Goal: Complete application form

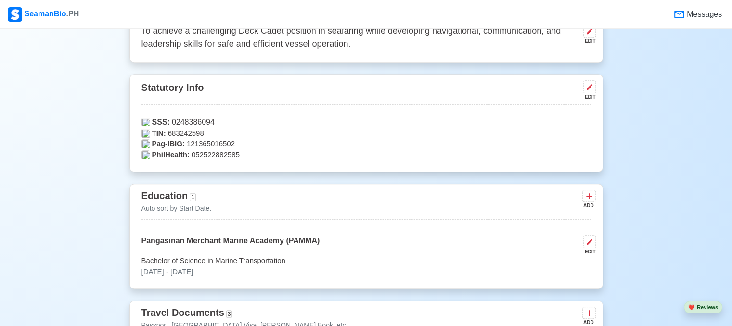
scroll to position [332, 0]
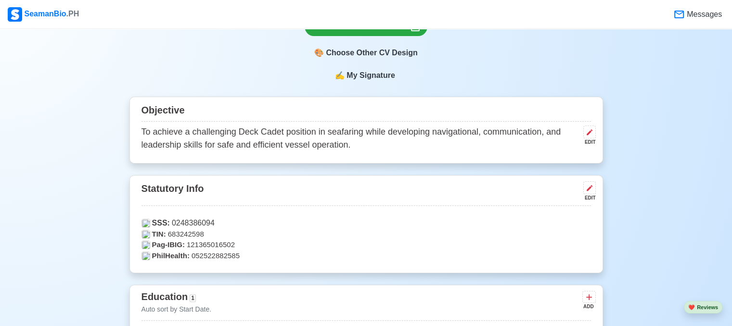
click at [361, 72] on span "My Signature" at bounding box center [371, 76] width 52 height 12
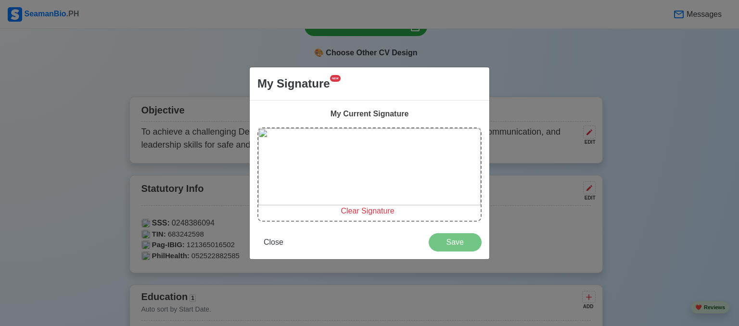
click at [371, 212] on span "Clear Signature" at bounding box center [367, 211] width 53 height 8
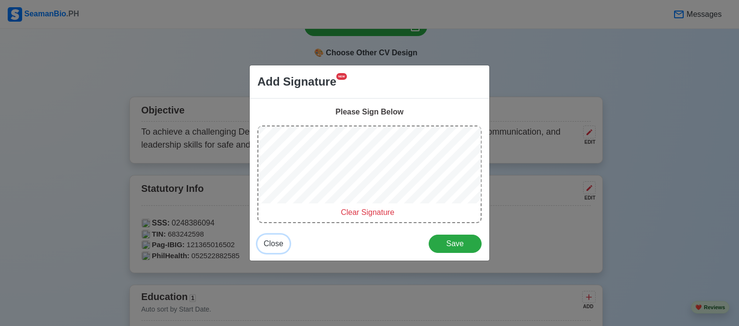
click at [278, 241] on span "Close" at bounding box center [274, 244] width 20 height 8
click at [278, 241] on p "Pag-IBIG: 121365016502" at bounding box center [366, 245] width 450 height 11
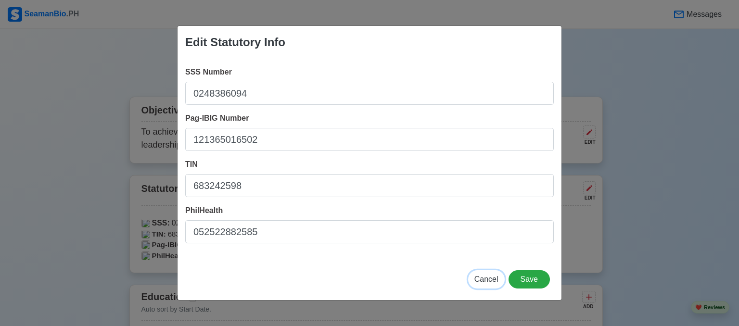
click at [497, 282] on span "Cancel" at bounding box center [487, 279] width 24 height 8
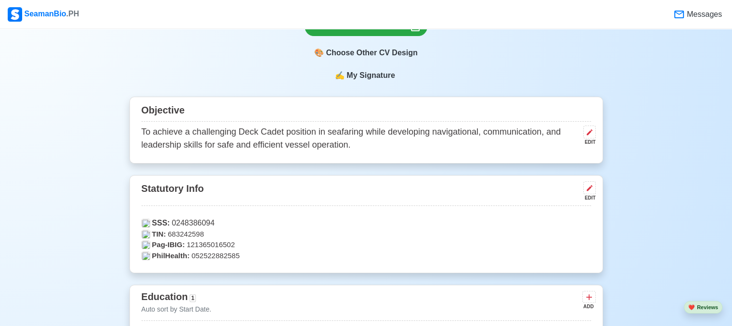
click at [387, 81] on span "My Signature" at bounding box center [371, 76] width 52 height 12
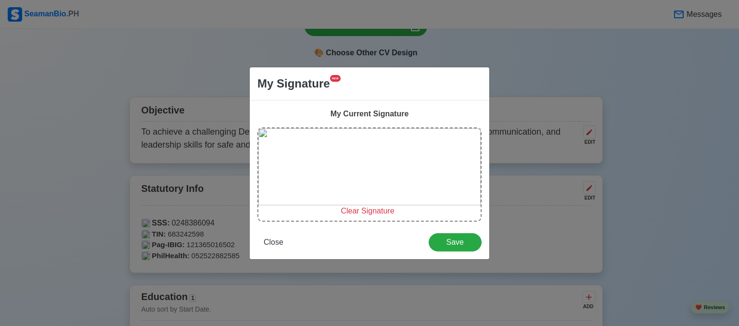
click at [637, 93] on div "My Signature NEW My Current Signature Clear Signature Close Save" at bounding box center [369, 163] width 739 height 326
click at [283, 241] on button "Close" at bounding box center [273, 242] width 32 height 18
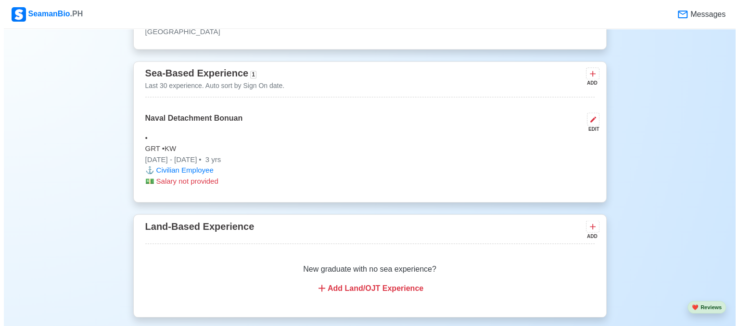
scroll to position [1638, 0]
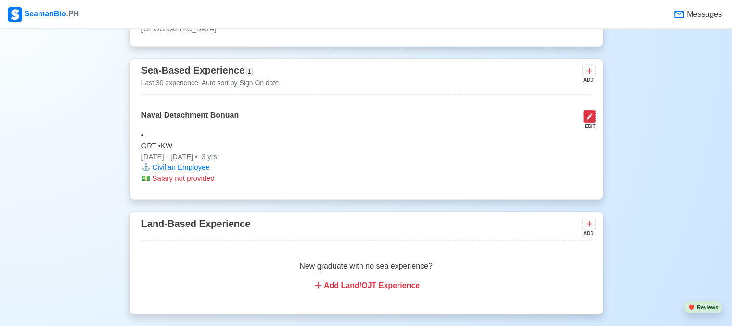
click at [586, 113] on icon at bounding box center [590, 117] width 8 height 8
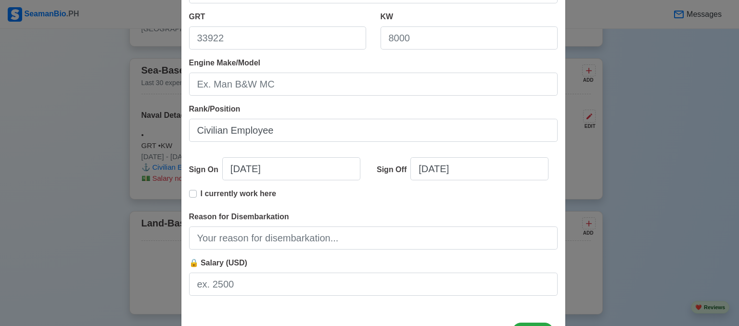
scroll to position [166, 0]
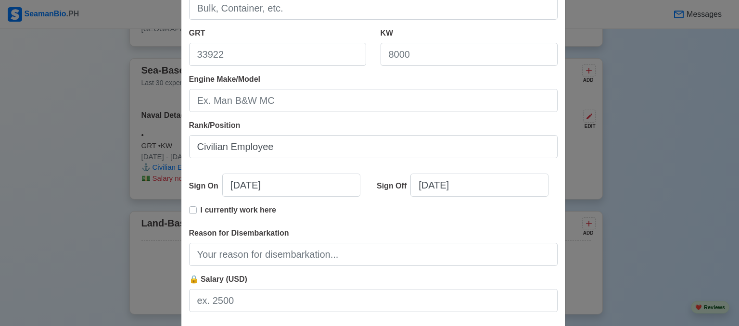
click at [708, 99] on div "Edit Experience Shipping Agency Naval Detachment Bonuan Vessel Name Type GRT KW…" at bounding box center [369, 163] width 739 height 326
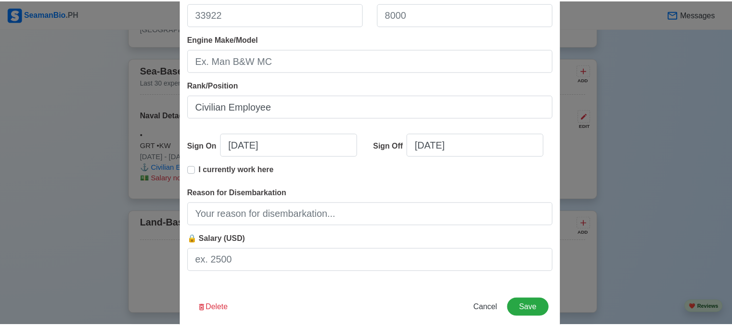
scroll to position [222, 0]
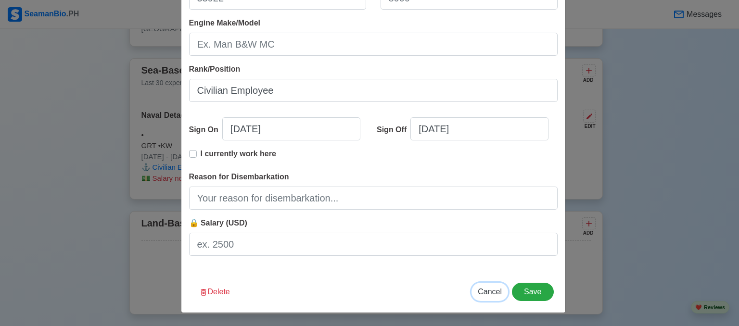
click at [484, 288] on span "Cancel" at bounding box center [490, 292] width 24 height 8
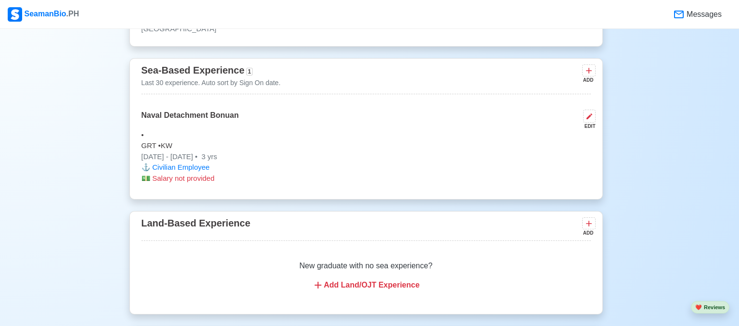
type input "[DATE]"
click at [484, 272] on span "Cancel" at bounding box center [490, 268] width 24 height 8
